Goal: Check status: Check status

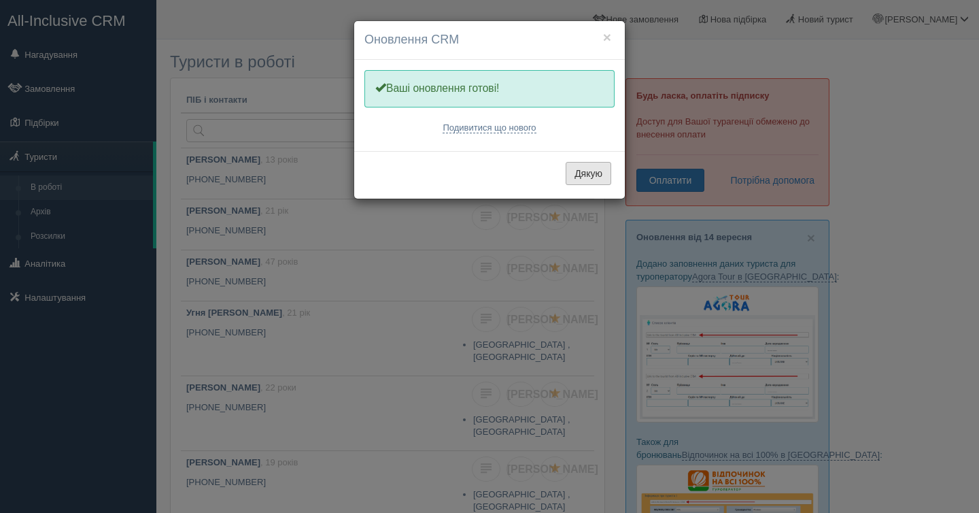
click at [593, 168] on button "Дякую" at bounding box center [589, 173] width 46 height 23
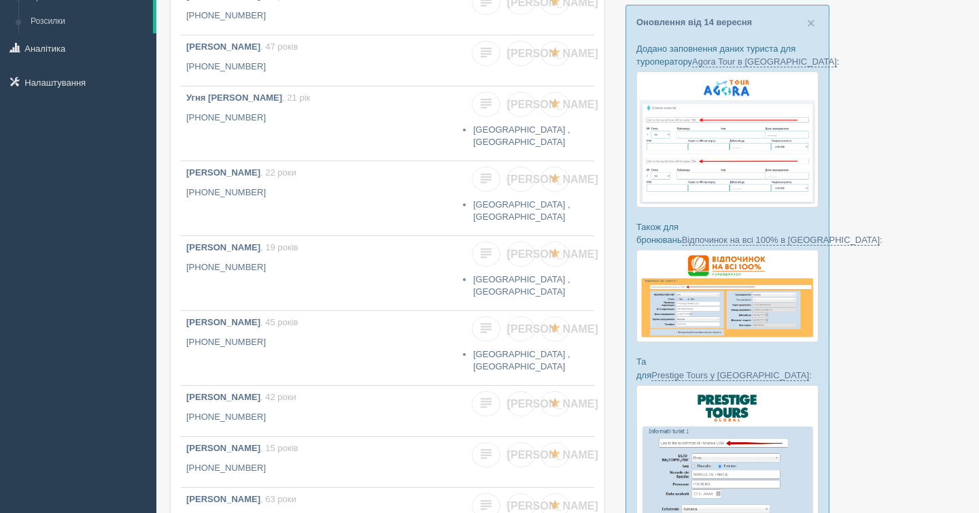
scroll to position [28, 0]
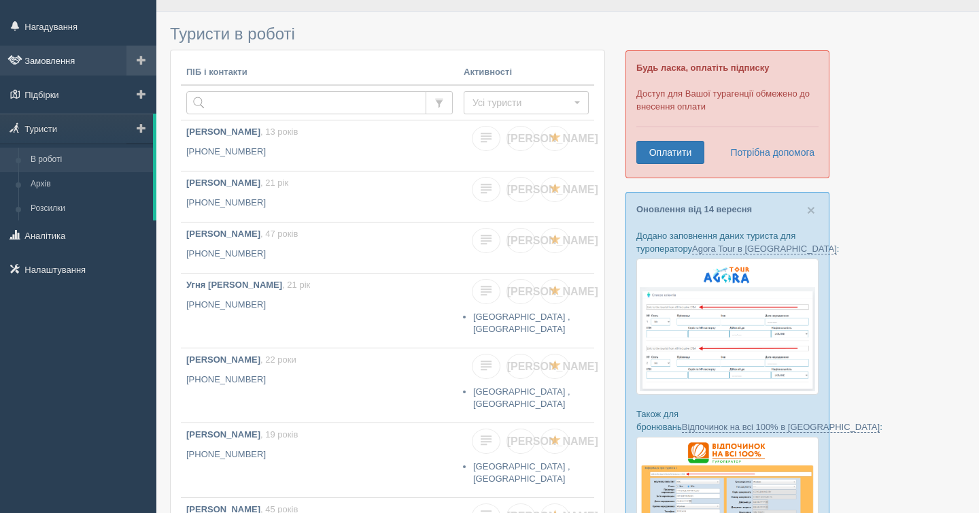
click at [63, 60] on link "Замовлення" at bounding box center [78, 61] width 156 height 30
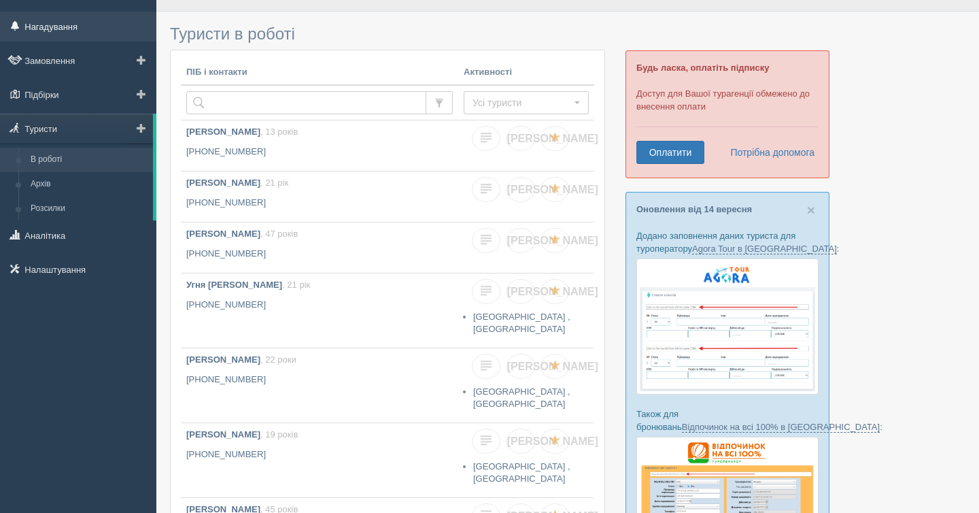
click at [73, 29] on link "Нагадування" at bounding box center [78, 27] width 156 height 30
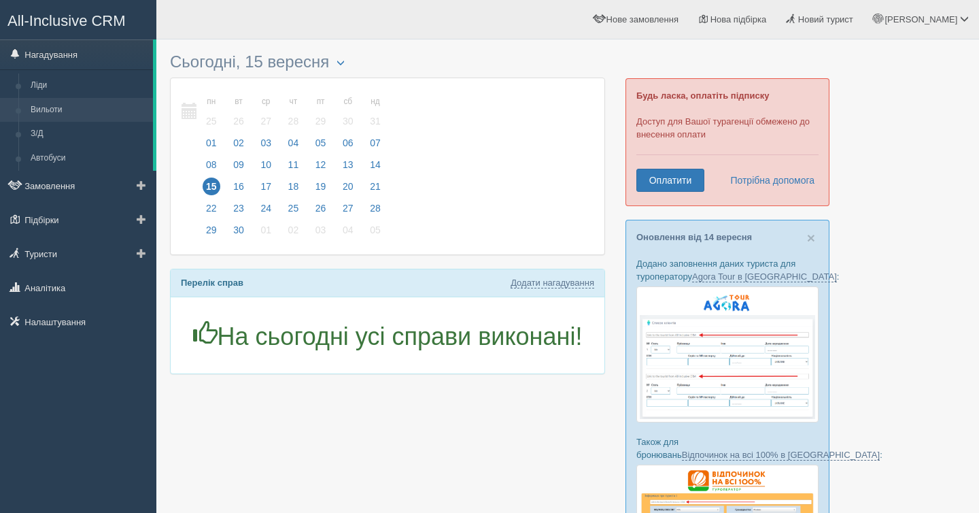
click at [52, 105] on link "Вильоти" at bounding box center [88, 110] width 128 height 24
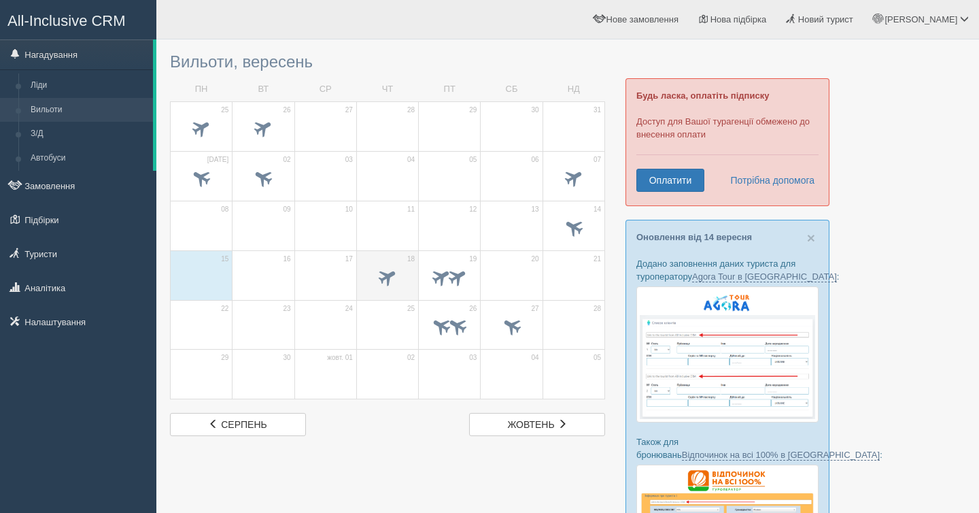
click at [376, 272] on span at bounding box center [388, 278] width 48 height 23
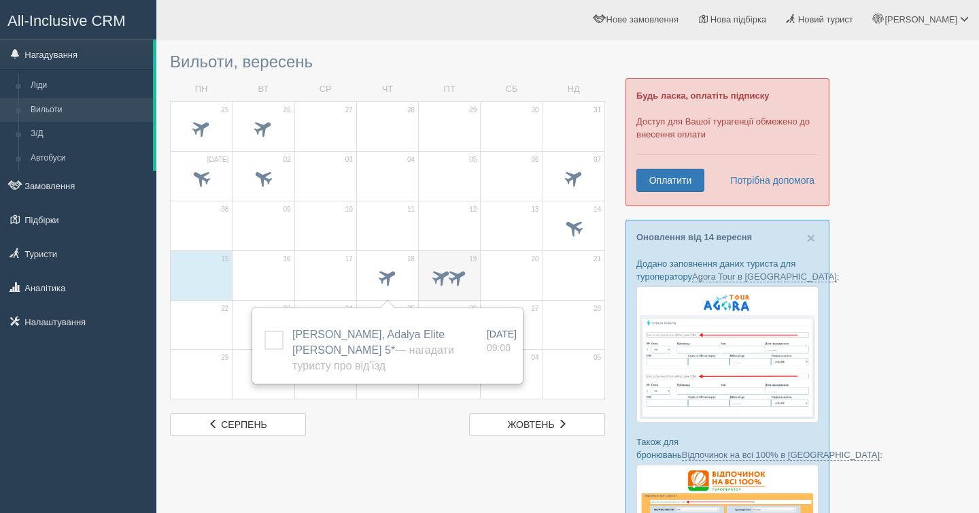
click at [464, 271] on span at bounding box center [458, 276] width 22 height 22
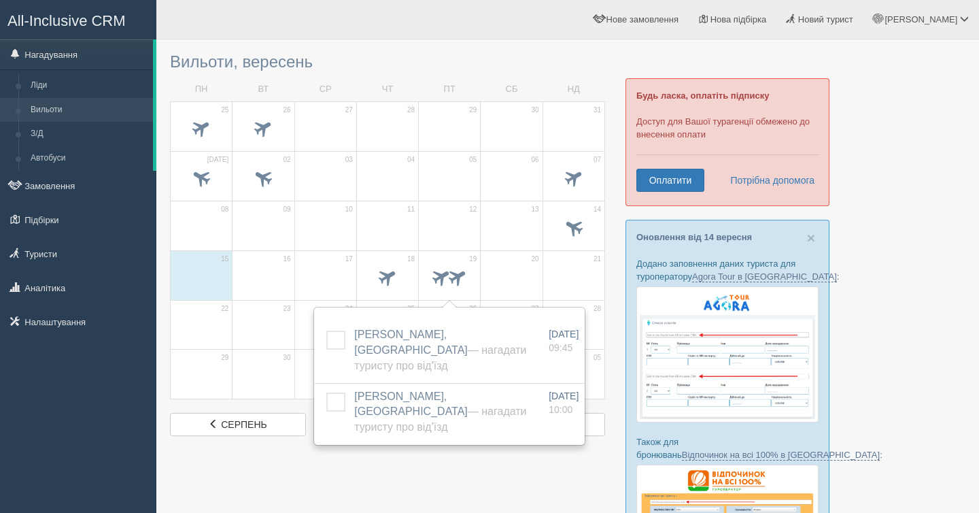
click at [462, 485] on div at bounding box center [567, 425] width 795 height 759
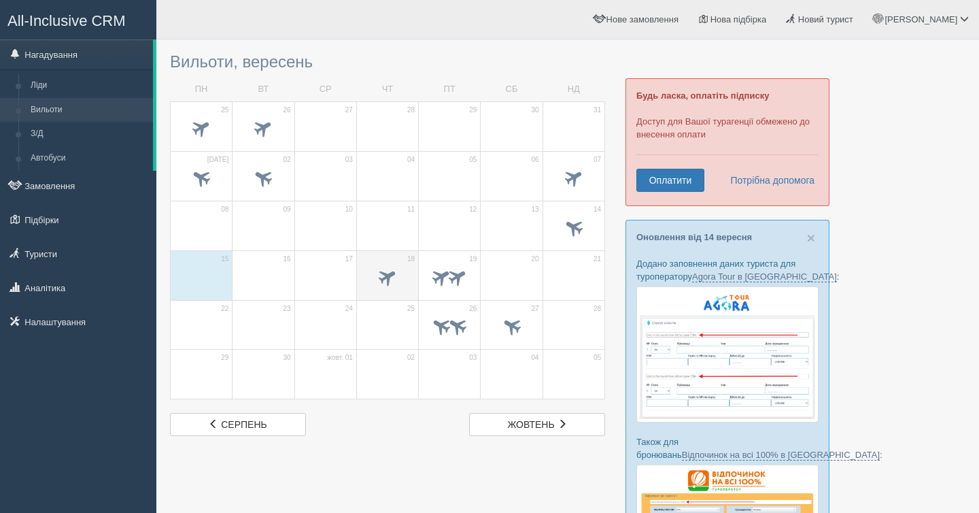
click at [392, 266] on span at bounding box center [388, 276] width 22 height 22
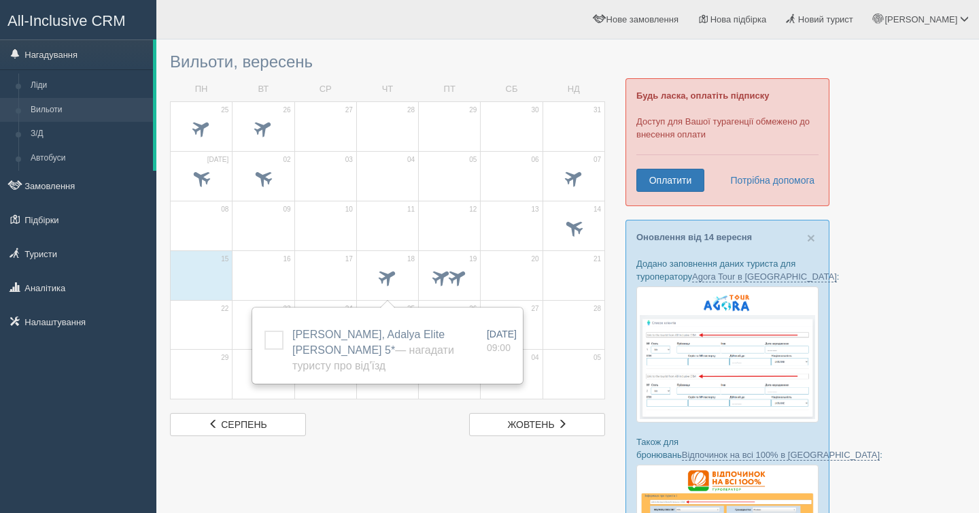
click at [383, 458] on div at bounding box center [567, 425] width 795 height 759
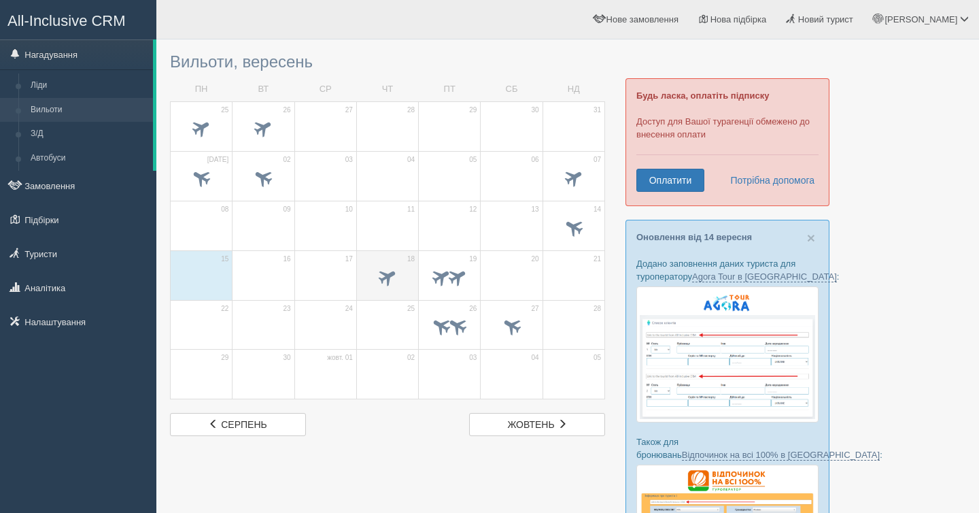
click at [387, 259] on td "18" at bounding box center [387, 275] width 62 height 50
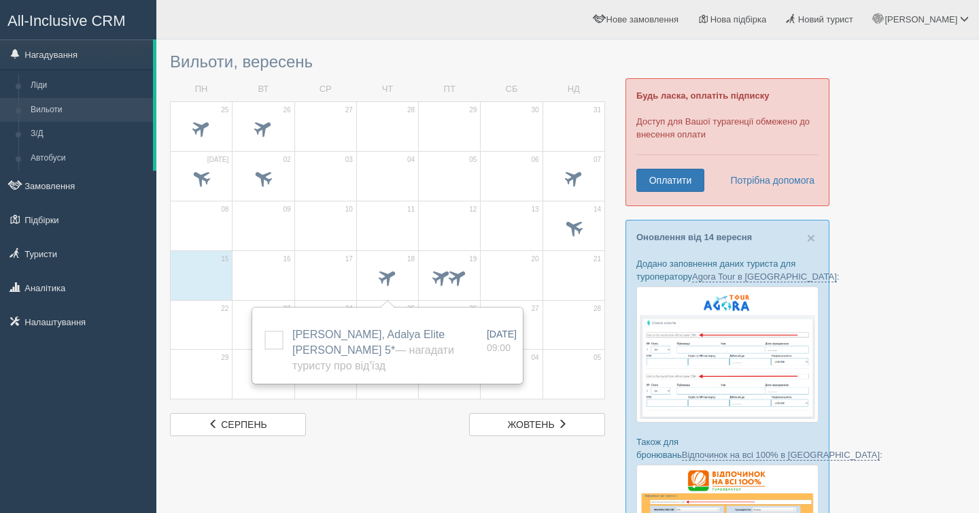
click at [323, 470] on div at bounding box center [567, 425] width 795 height 759
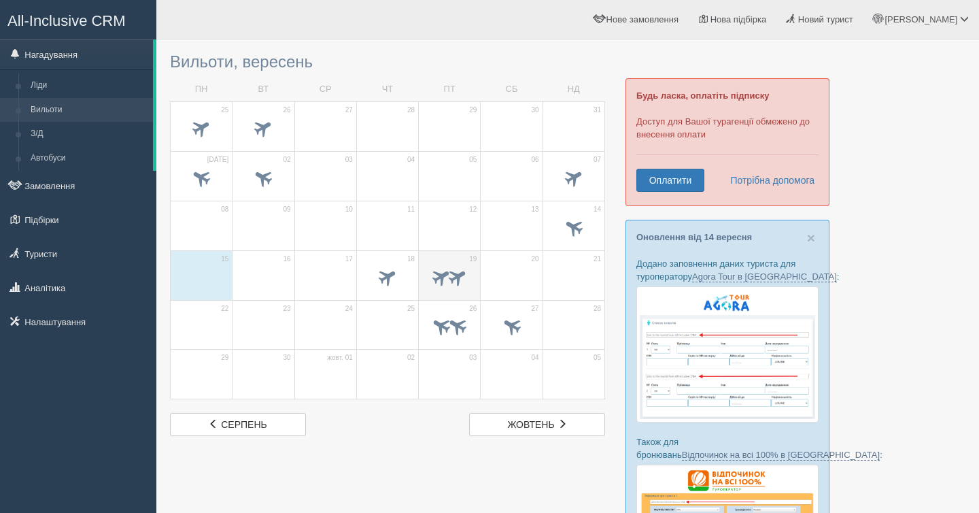
click at [451, 258] on td "19" at bounding box center [450, 275] width 62 height 50
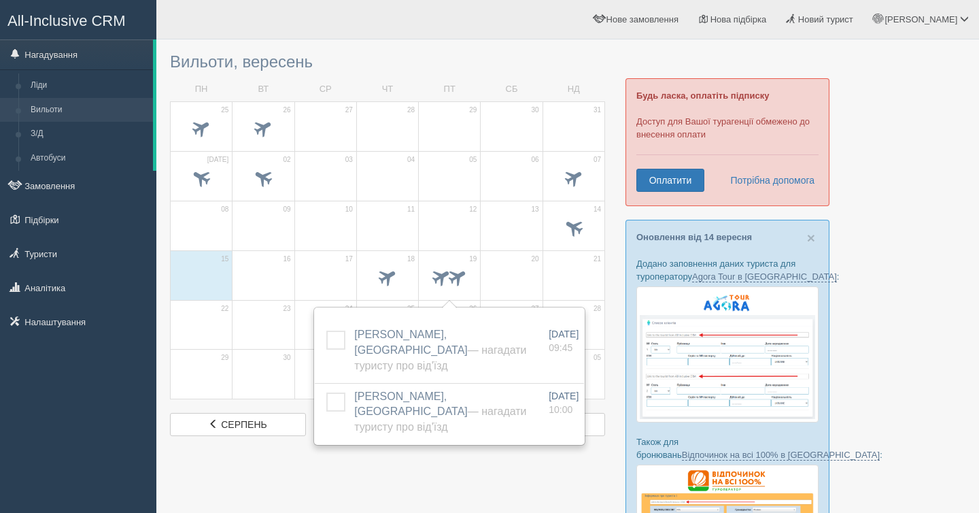
click at [552, 44] on div at bounding box center [567, 26] width 795 height 39
